Goal: Navigation & Orientation: Find specific page/section

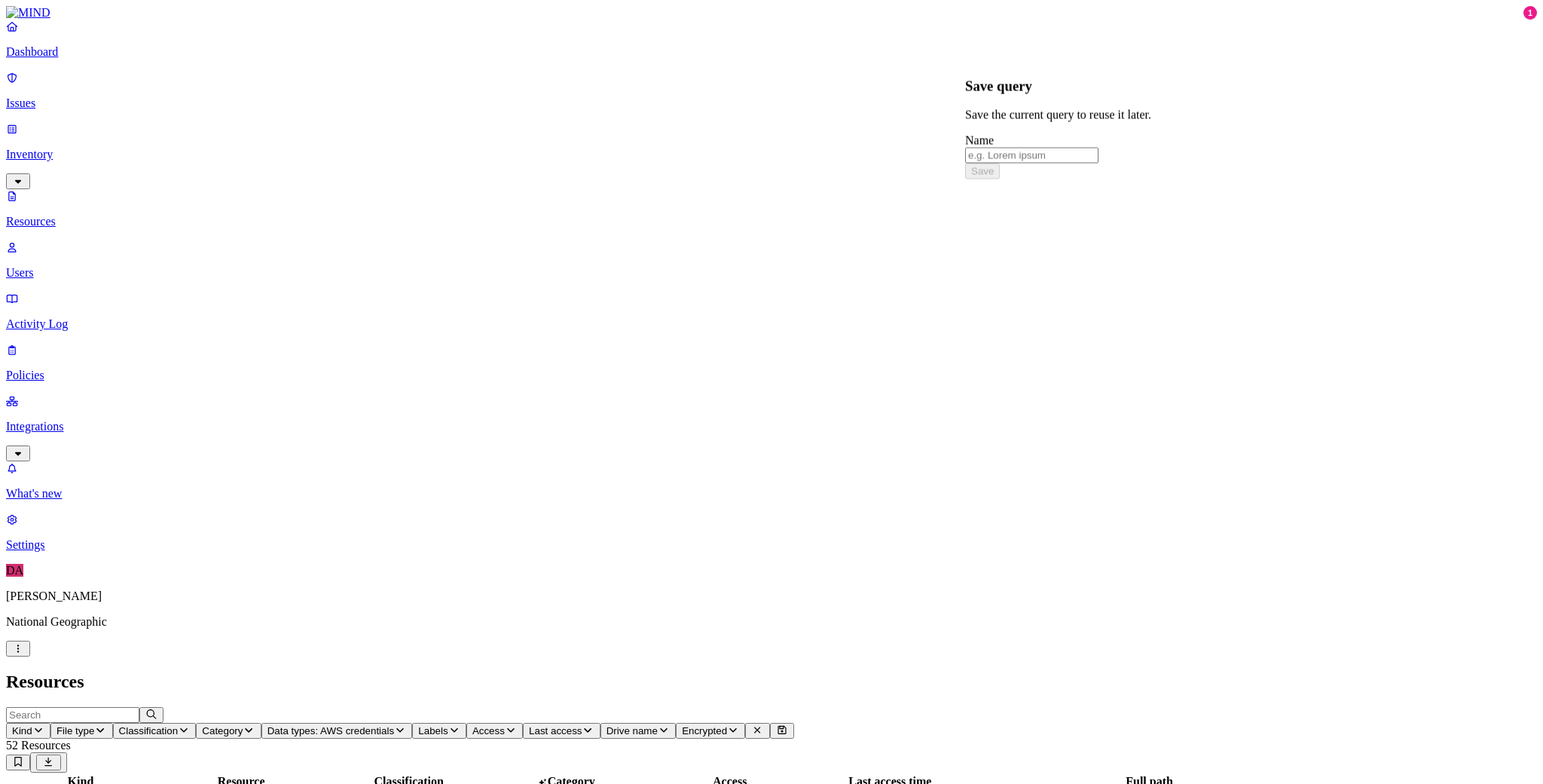
click at [69, 266] on p "Users" at bounding box center [772, 272] width 1531 height 14
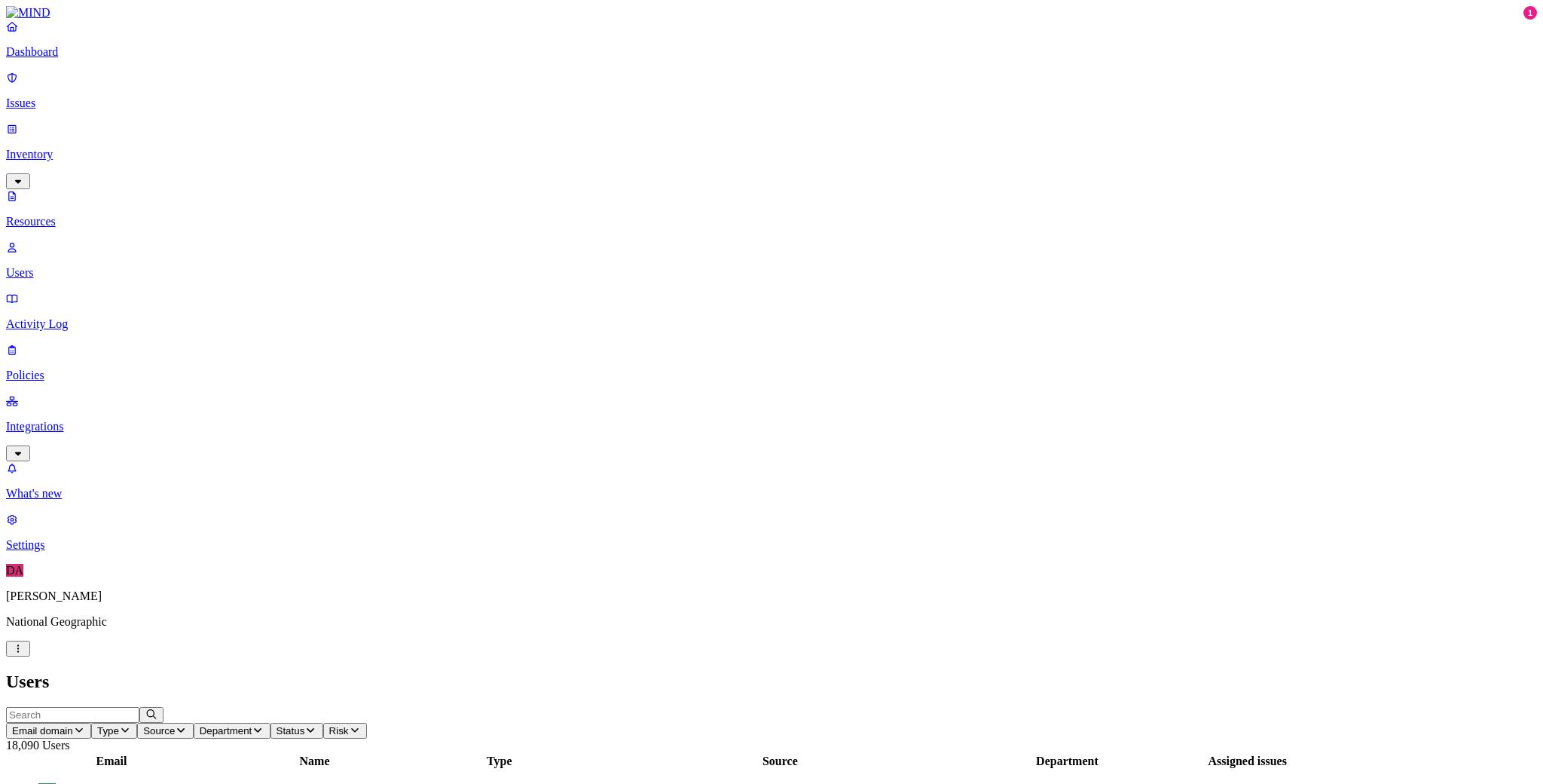
click at [58, 419] on p "Integrations" at bounding box center [772, 426] width 1531 height 14
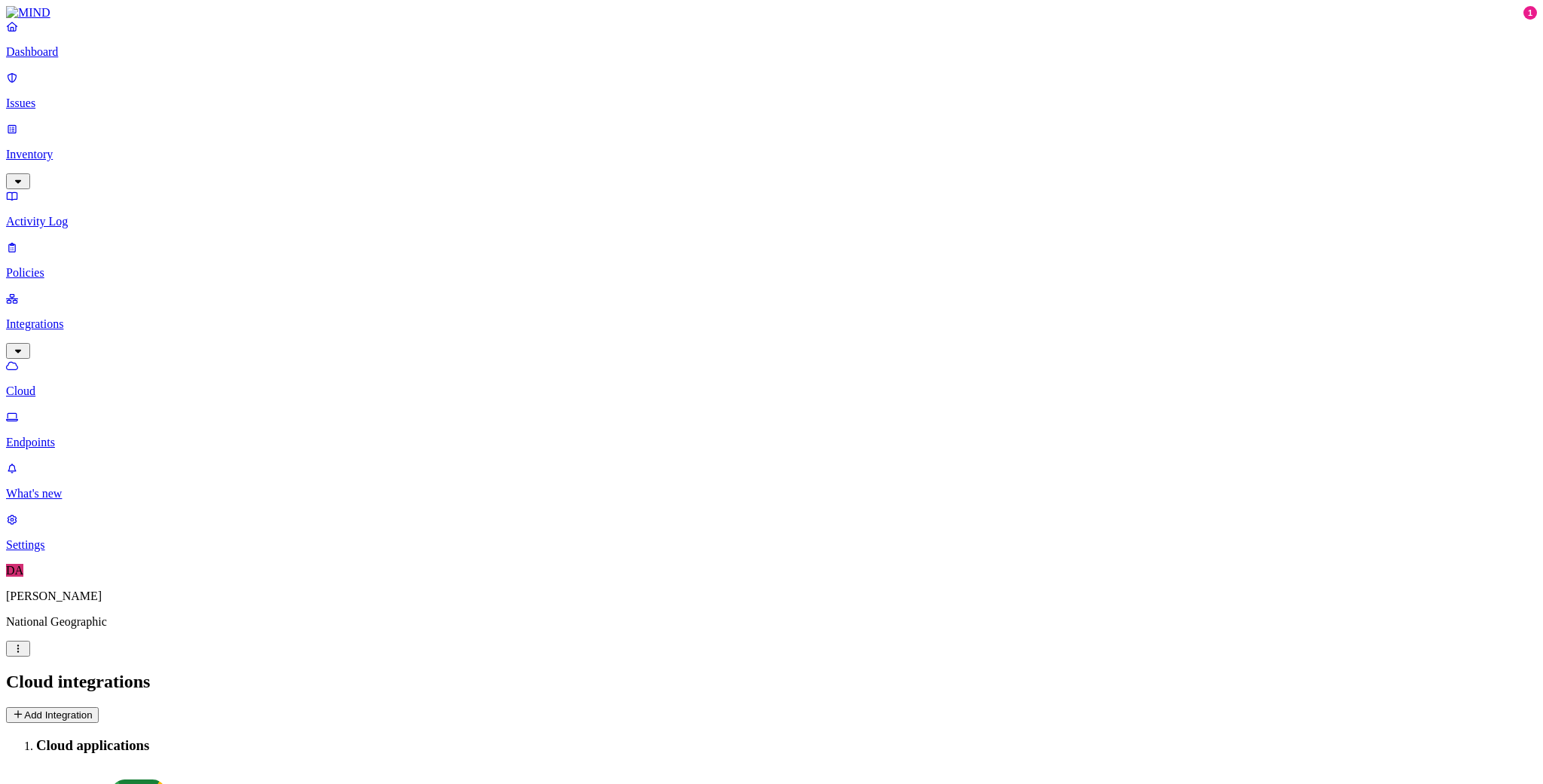
click at [82, 436] on p "Endpoints" at bounding box center [772, 443] width 1531 height 14
